Goal: Transaction & Acquisition: Purchase product/service

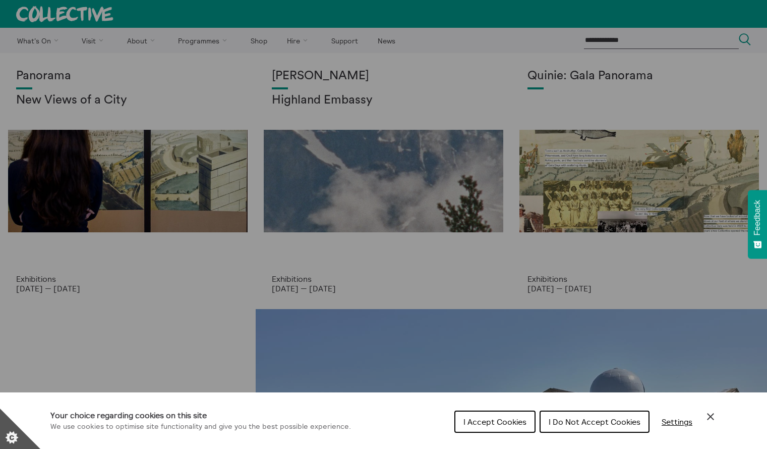
click at [163, 127] on div "Cookie preferences" at bounding box center [383, 224] width 767 height 449
click at [281, 43] on div "Cookie preferences" at bounding box center [383, 224] width 767 height 449
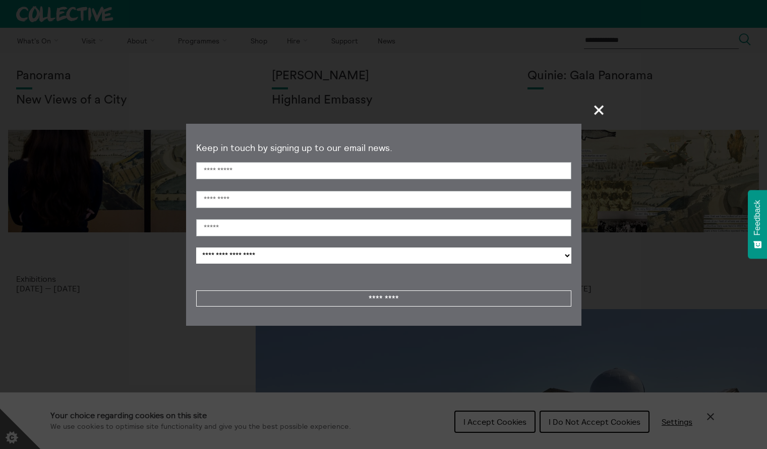
click at [560, 420] on section "**********" at bounding box center [383, 224] width 767 height 449
click at [599, 114] on span "+" at bounding box center [600, 110] width 30 height 30
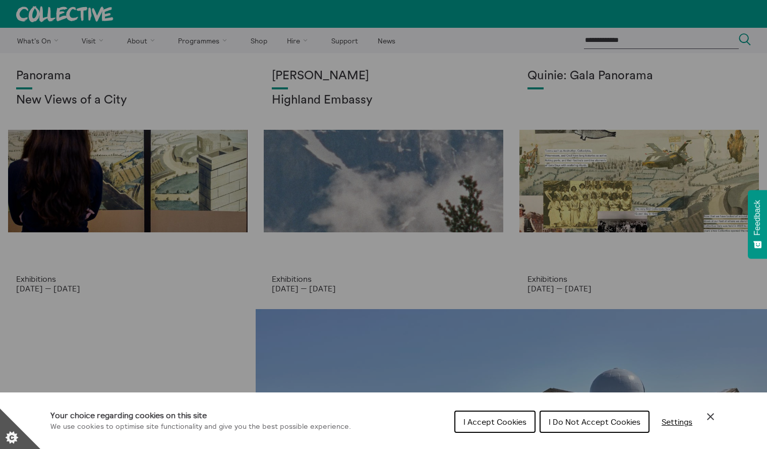
click at [584, 414] on button "I Do Not Accept Cookies" at bounding box center [595, 421] width 110 height 22
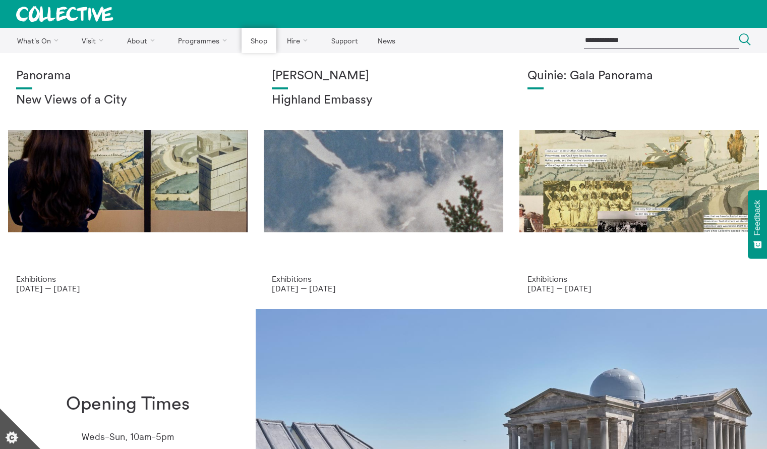
click at [258, 38] on link "Shop" at bounding box center [259, 40] width 34 height 25
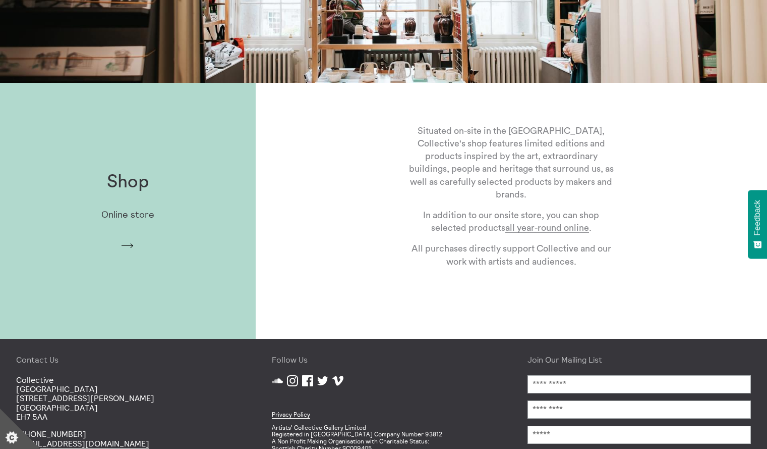
scroll to position [226, 0]
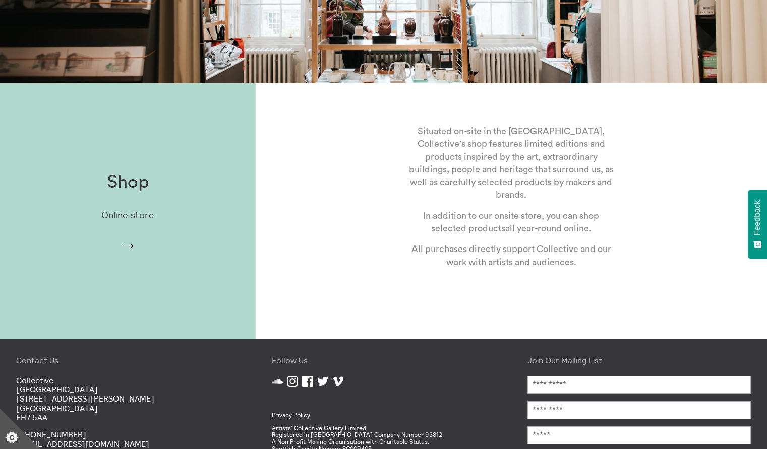
click at [146, 210] on p "Online store" at bounding box center [127, 215] width 53 height 11
